Goal: Information Seeking & Learning: Find specific fact

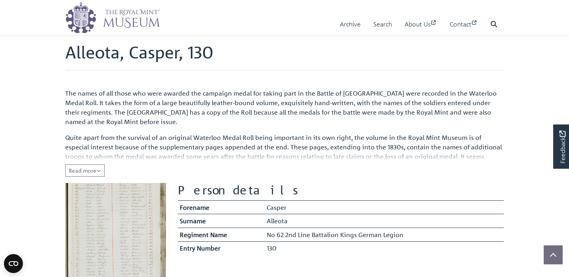
scroll to position [16, 0]
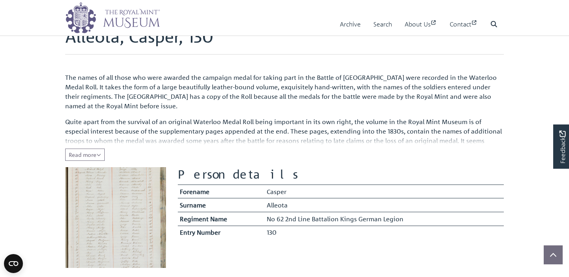
click at [181, 206] on th "Surname" at bounding box center [221, 205] width 87 height 14
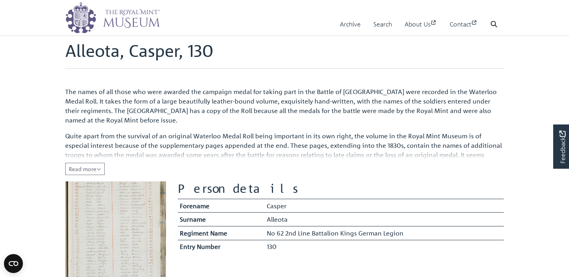
scroll to position [0, 0]
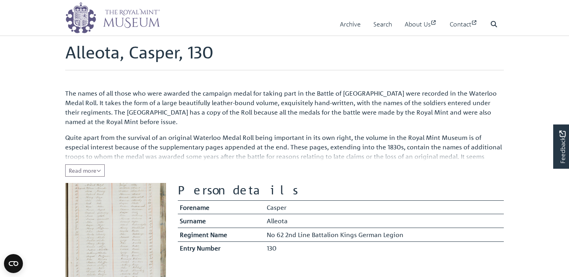
click at [140, 91] on span "The names of all those who were awarded the campaign medal for taking part in t…" at bounding box center [281, 107] width 432 height 36
click at [271, 222] on td "Alleota" at bounding box center [384, 221] width 239 height 14
copy td "Alleota"
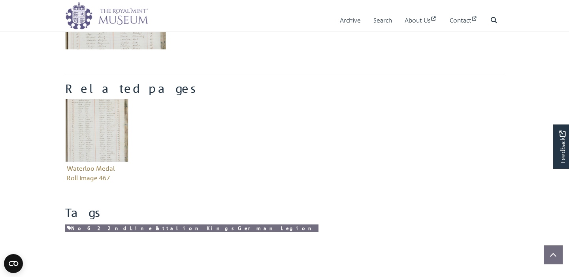
scroll to position [174, 0]
